Goal: Task Accomplishment & Management: Complete application form

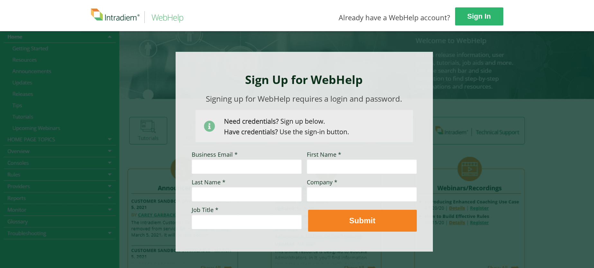
click at [206, 167] on input "Business Email *" at bounding box center [247, 166] width 110 height 15
type input "melissa.mehle@optum.com"
type input "Melissa"
type input "Mehle"
type input "Optum"
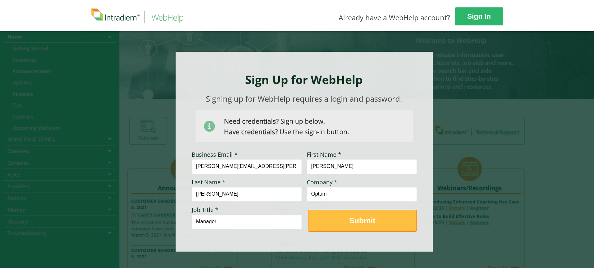
type input "Manager"
click at [388, 222] on span "Submit" at bounding box center [363, 220] width 108 height 9
